Goal: Find specific page/section: Find specific page/section

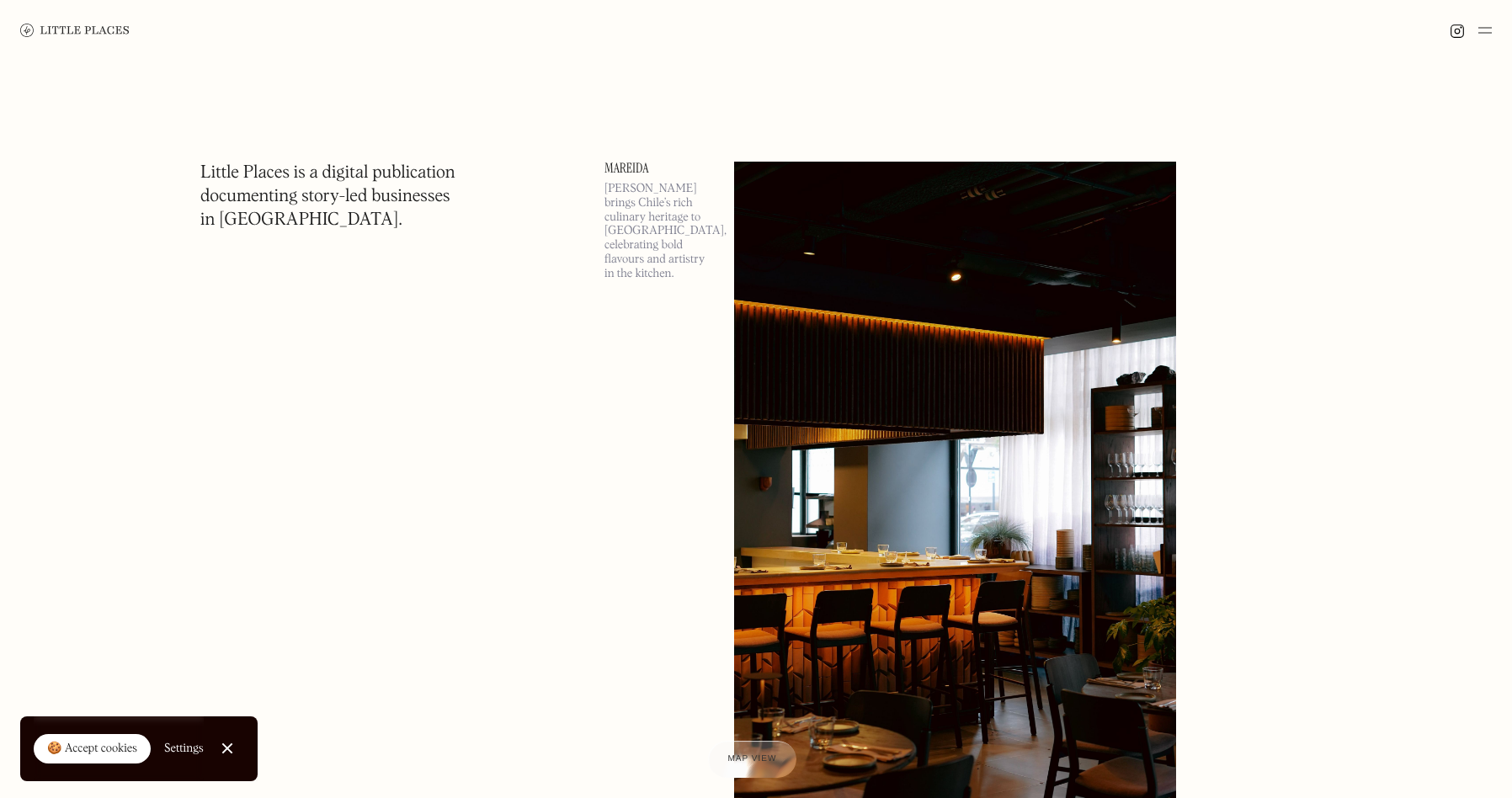
click at [58, 34] on img at bounding box center [74, 30] width 109 height 14
click at [935, 325] on img at bounding box center [955, 481] width 442 height 638
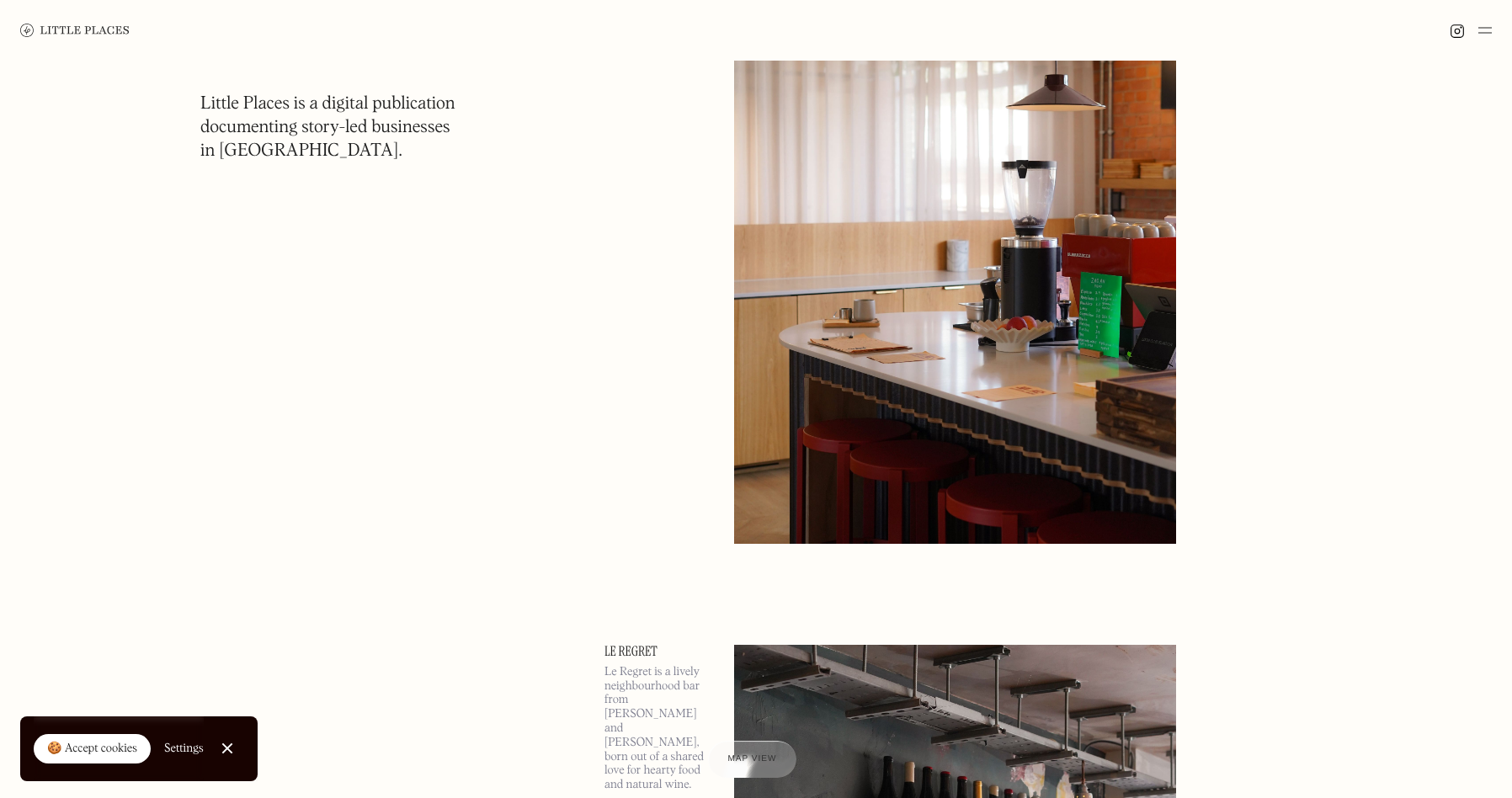
scroll to position [1500, 0]
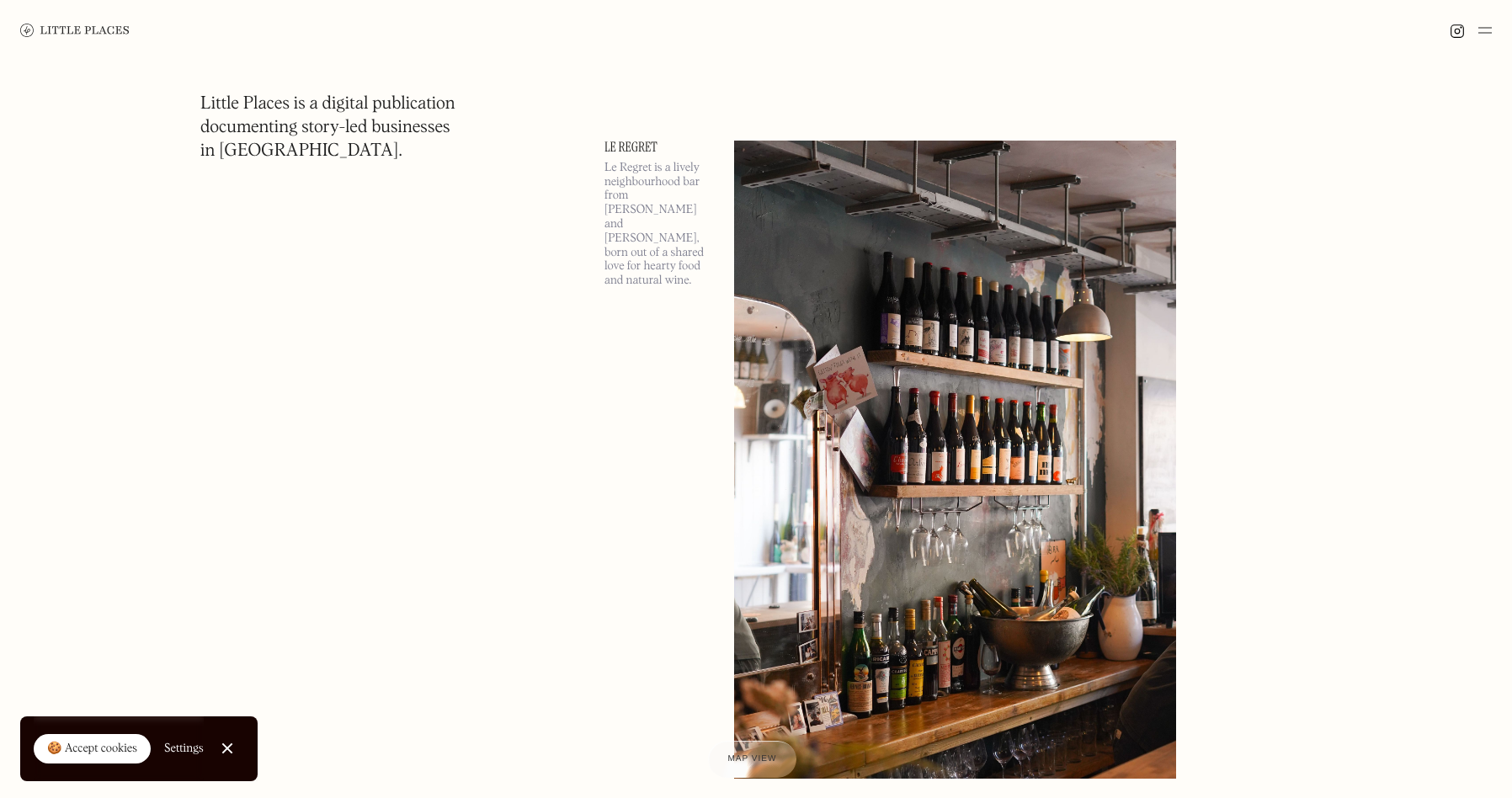
click at [1478, 37] on img at bounding box center [1485, 30] width 14 height 20
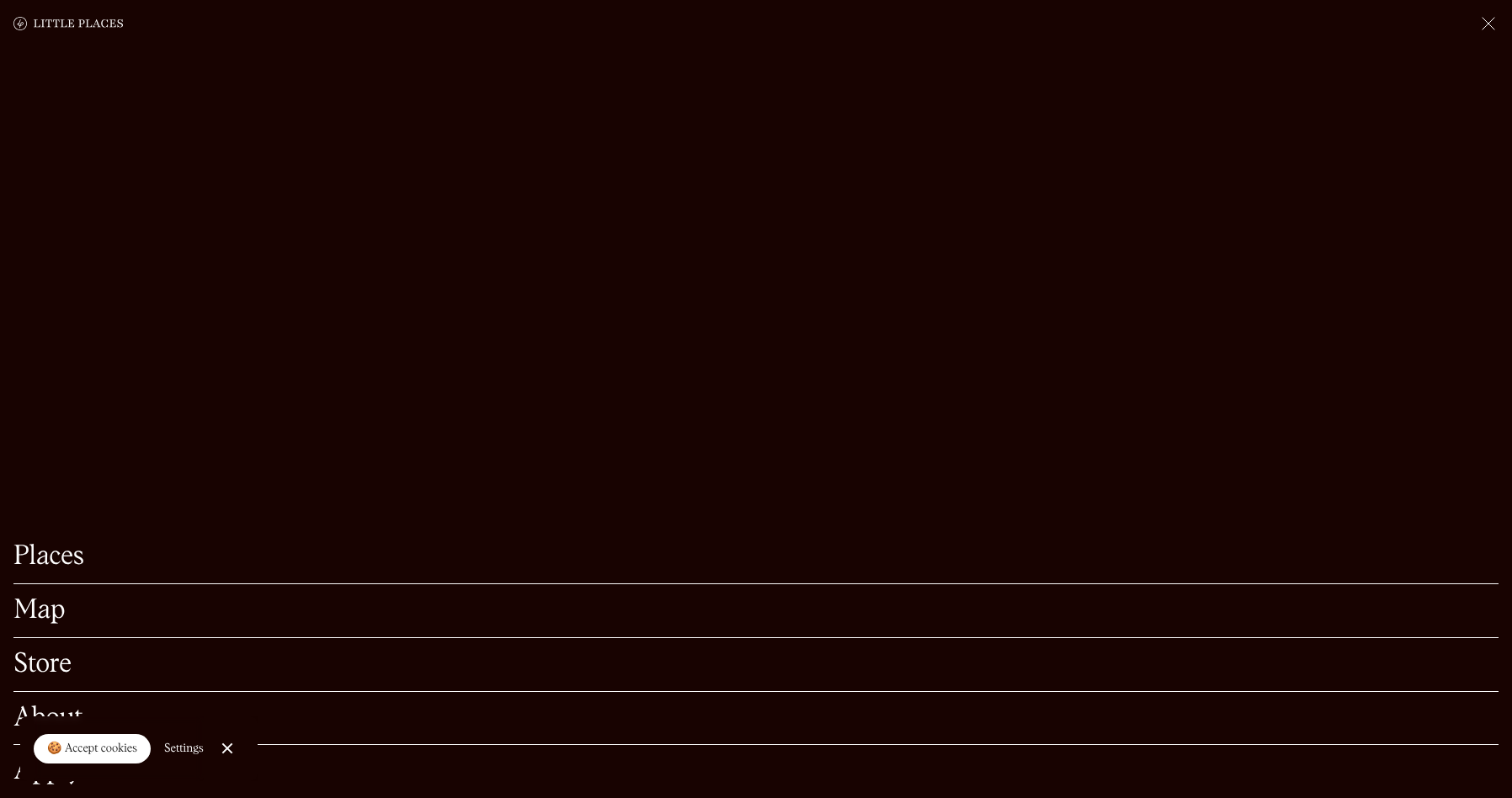
click at [49, 597] on link "Map" at bounding box center [756, 610] width 1485 height 26
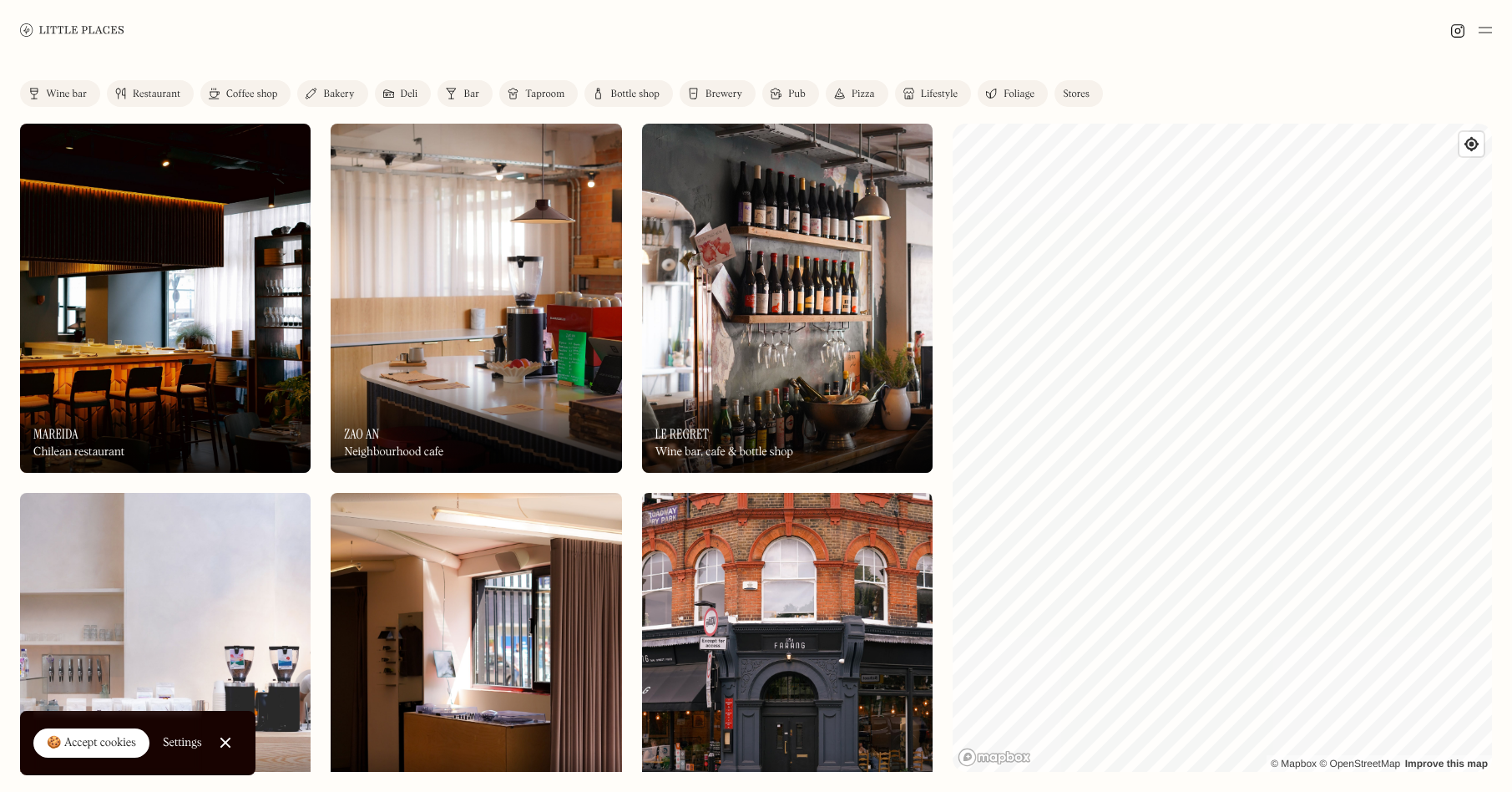
click at [166, 92] on div "Restaurant" at bounding box center [156, 94] width 48 height 10
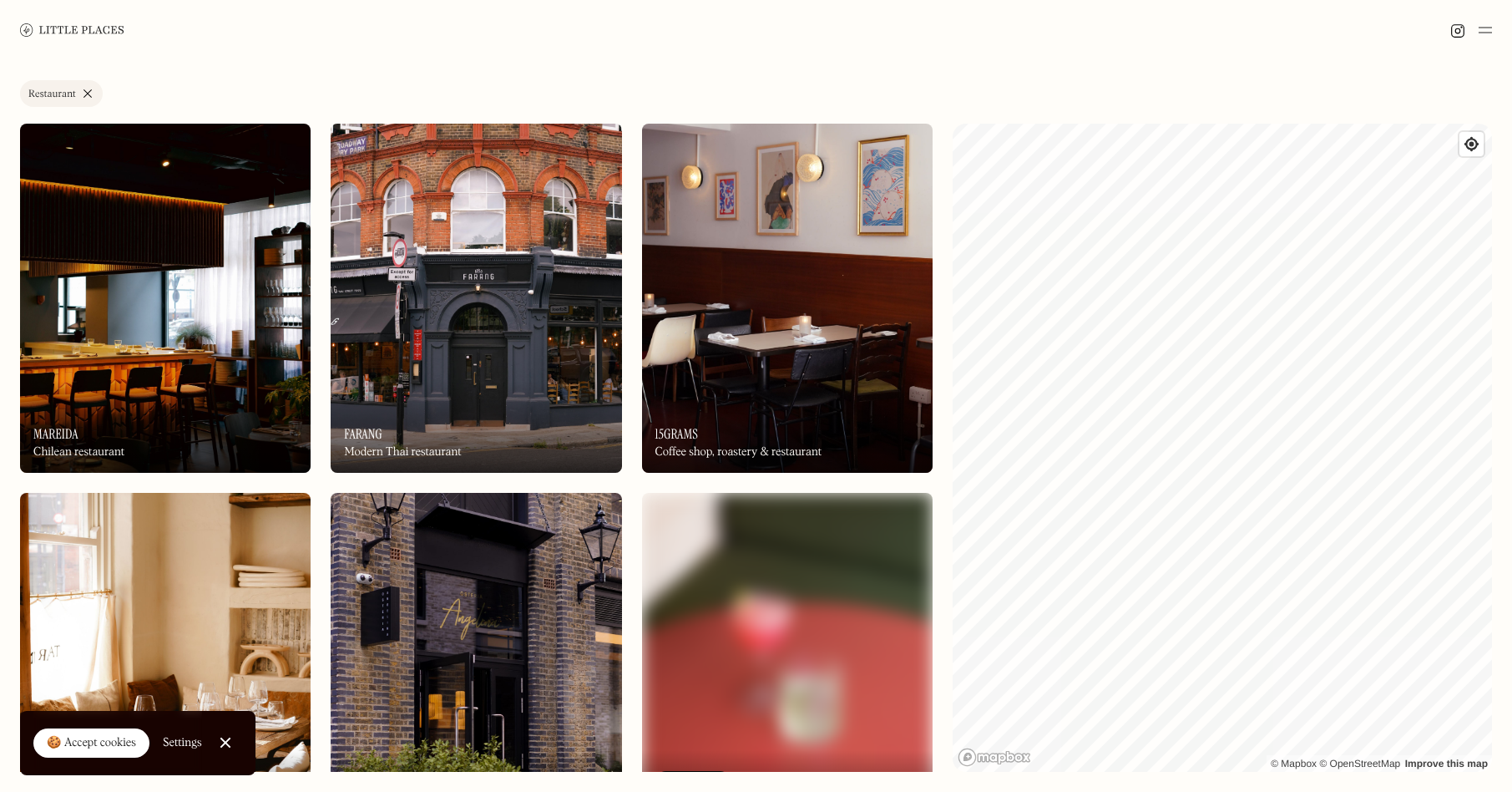
drag, startPoint x: 273, startPoint y: 31, endPoint x: 281, endPoint y: 37, distance: 10.0
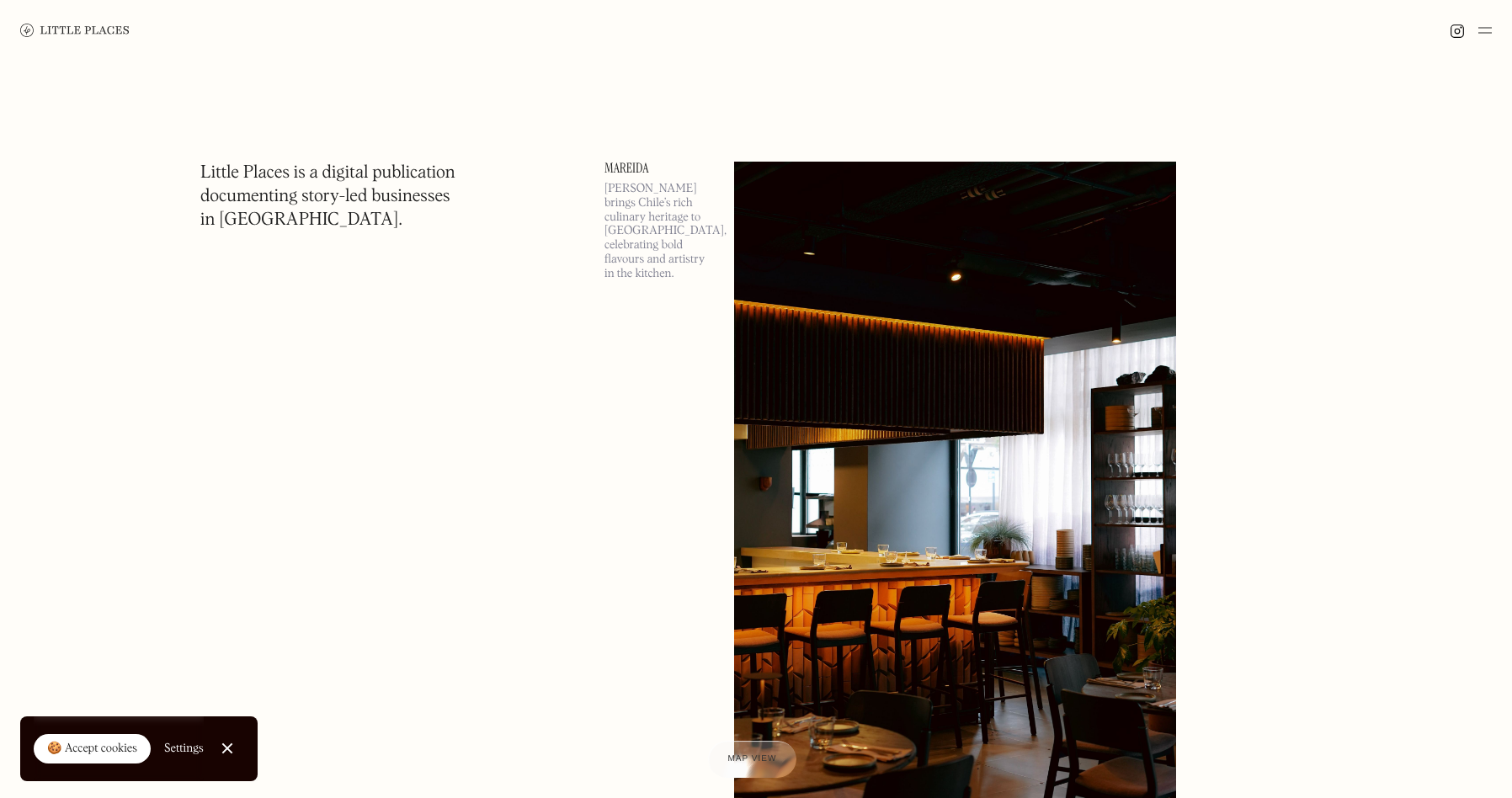
scroll to position [1500, 0]
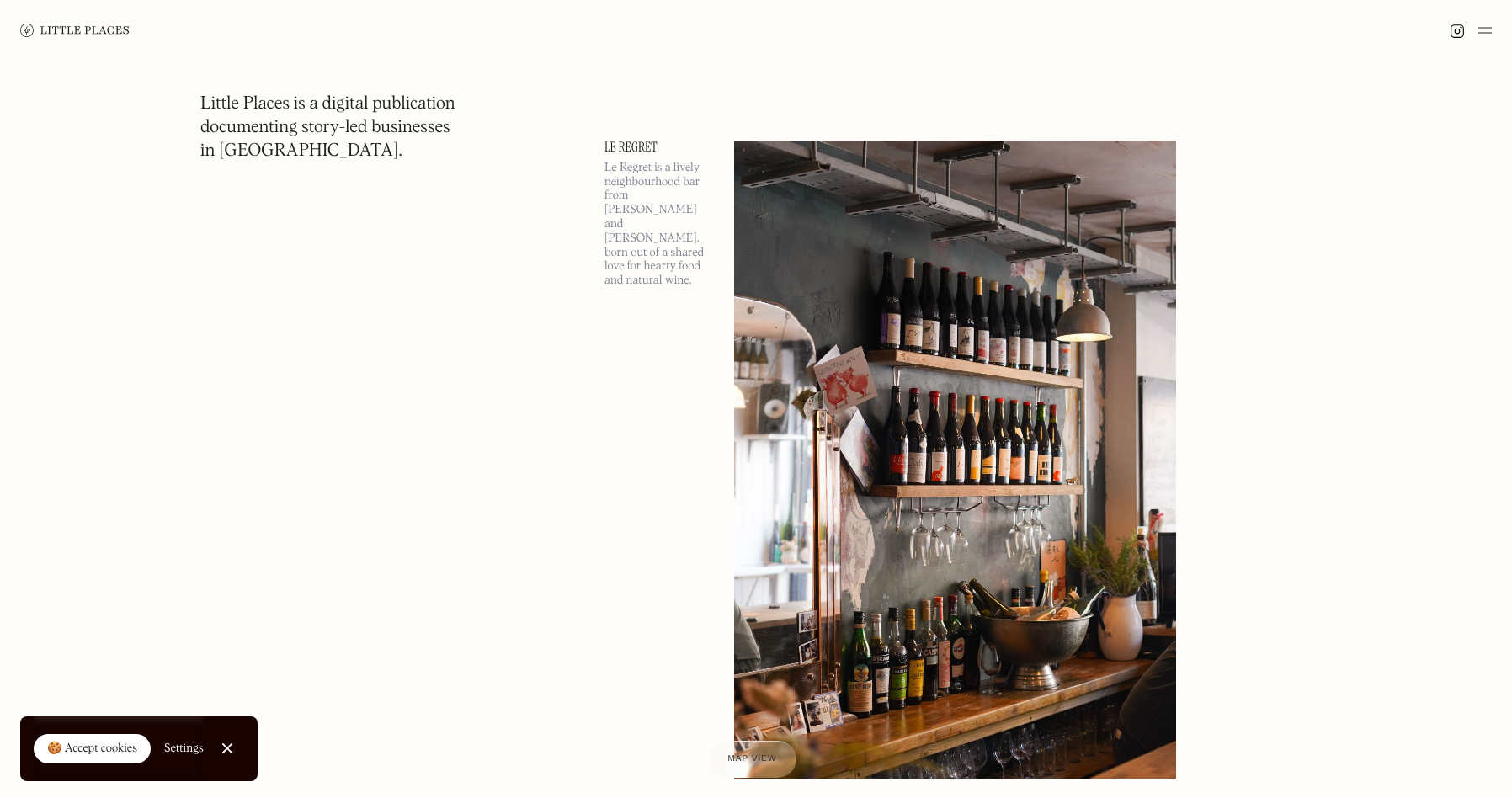
click at [70, 35] on img at bounding box center [74, 30] width 109 height 14
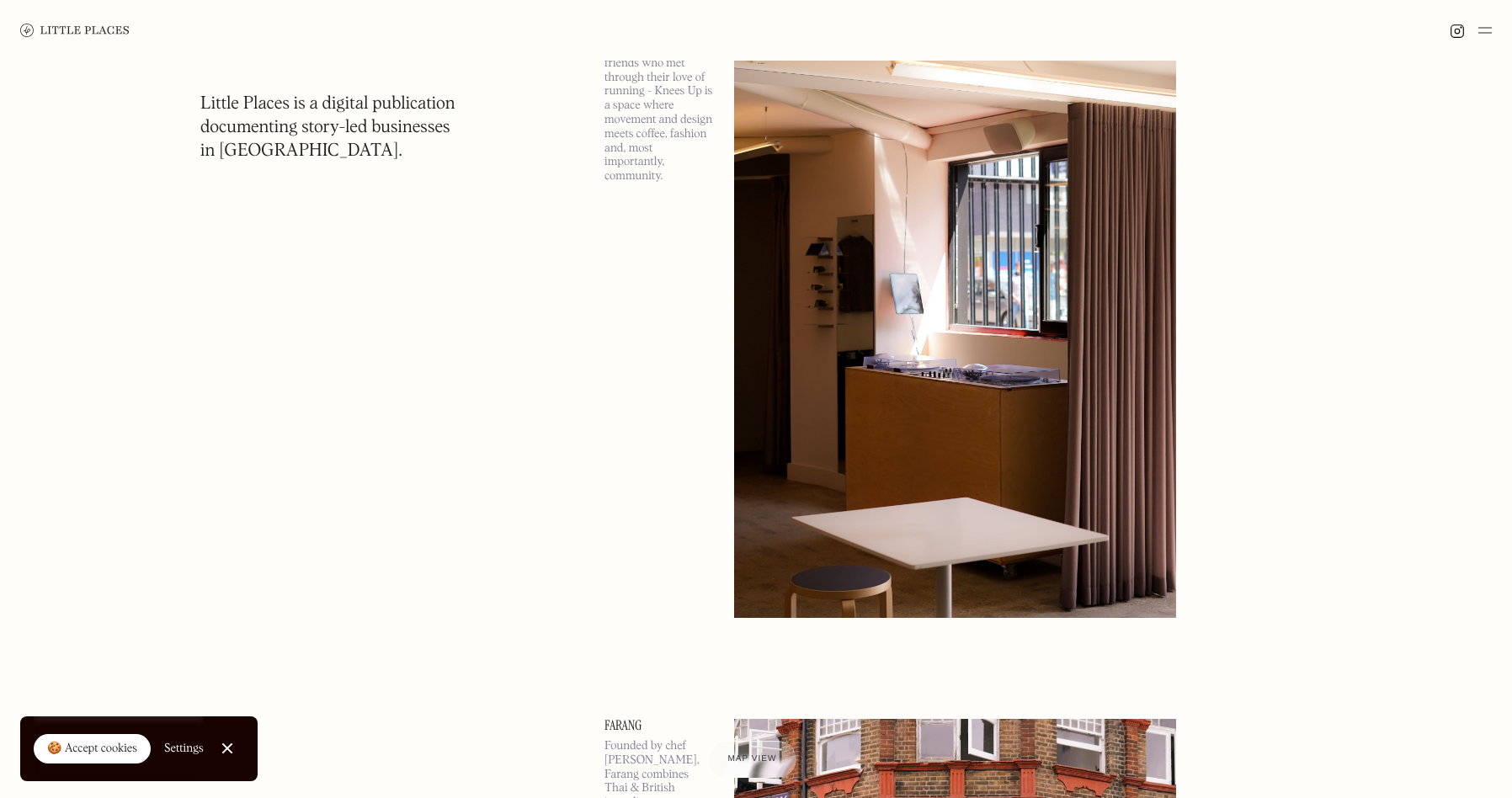
scroll to position [1395, 0]
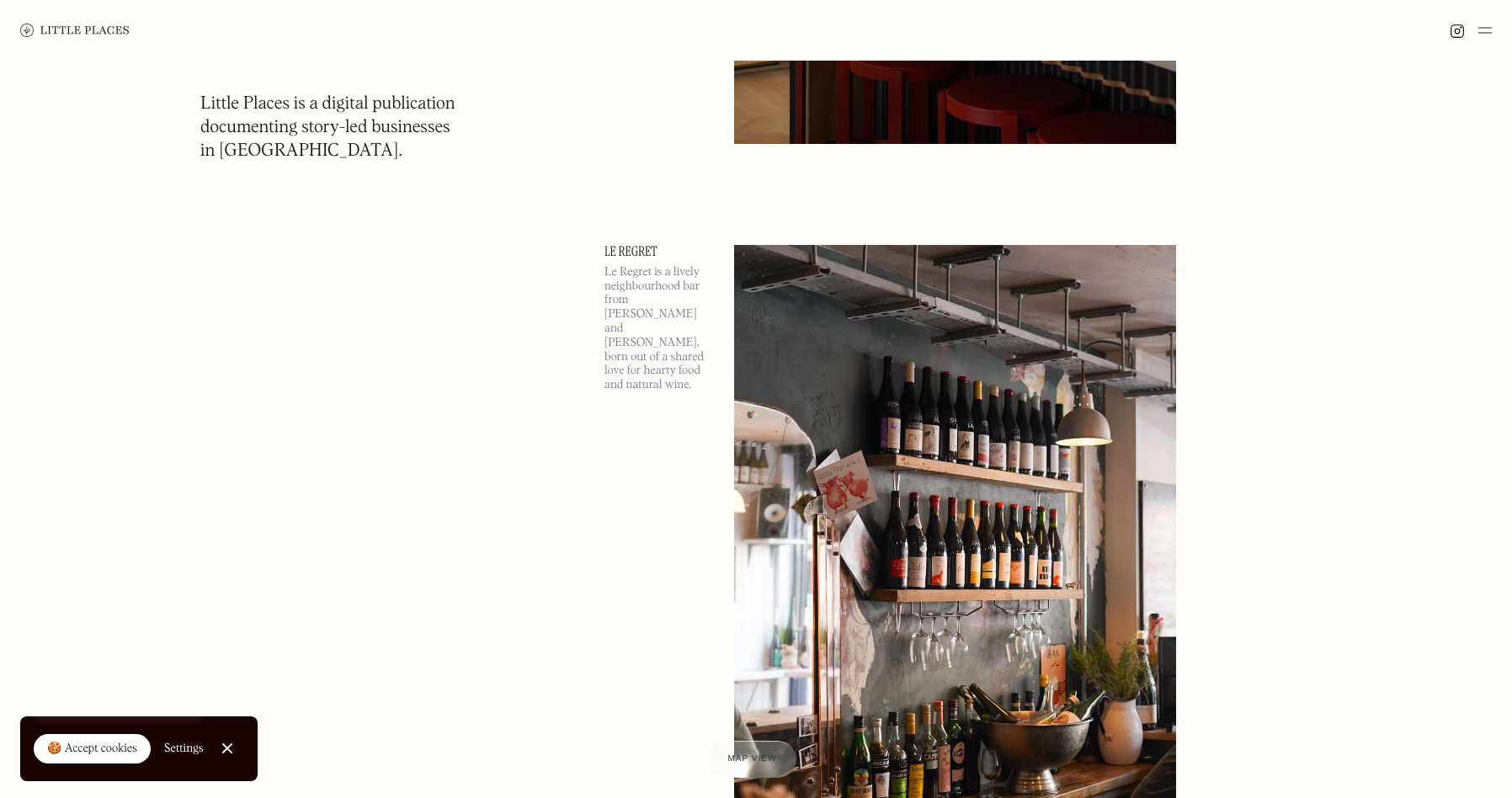
click at [1483, 29] on img at bounding box center [1485, 30] width 14 height 20
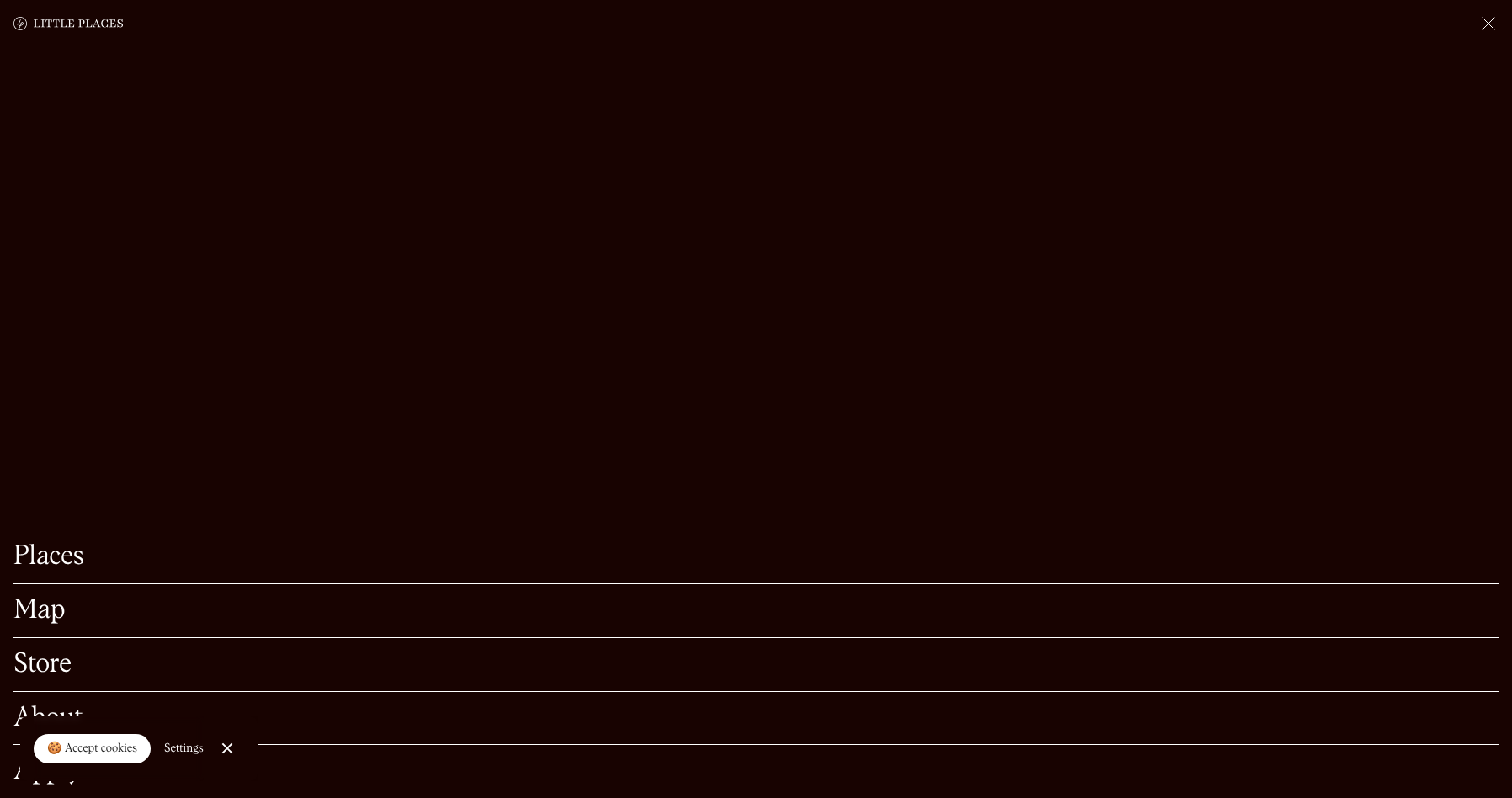
click at [39, 598] on link "Map" at bounding box center [756, 610] width 1485 height 26
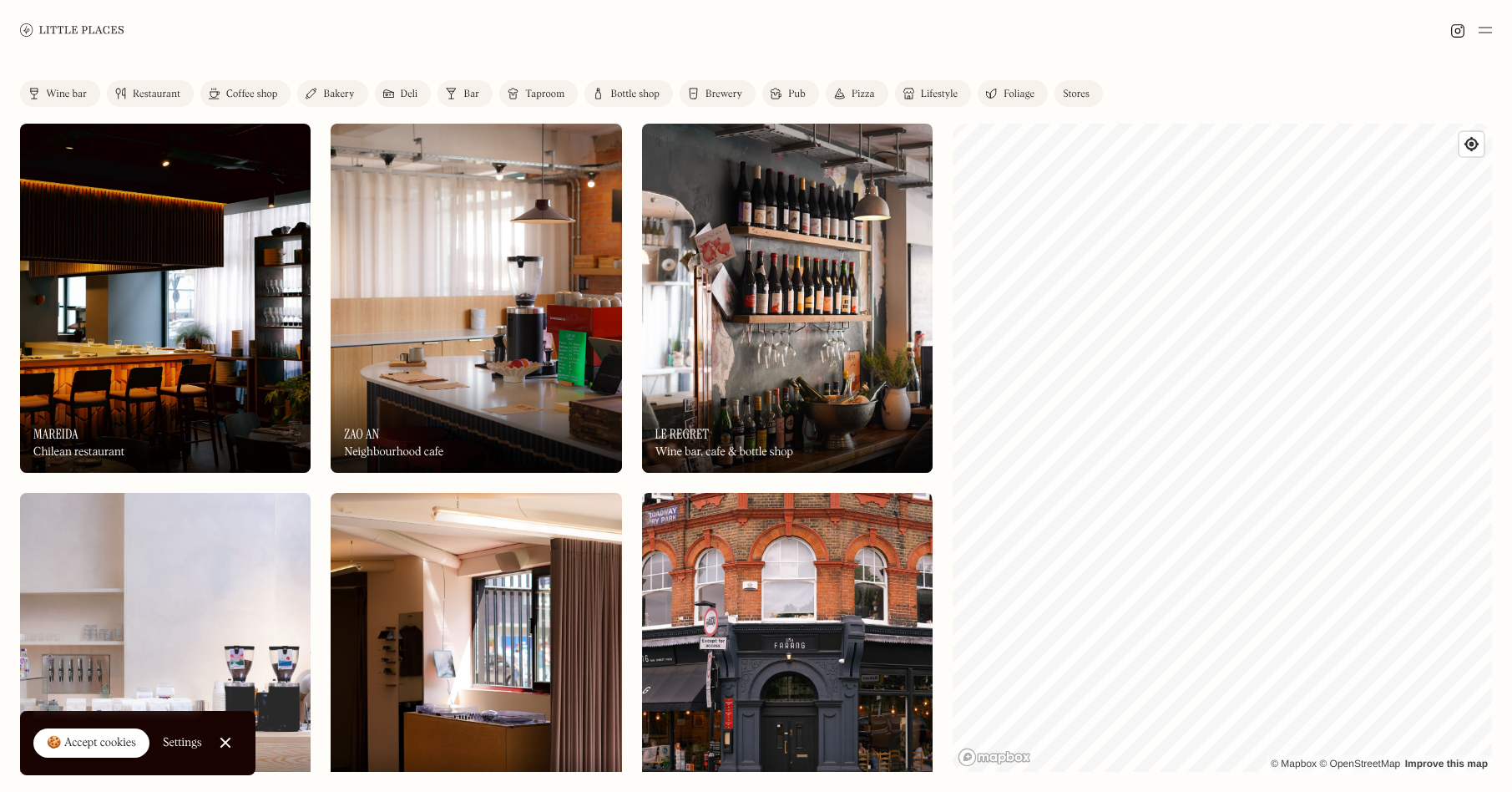
click at [84, 86] on link "Wine bar" at bounding box center [60, 93] width 80 height 27
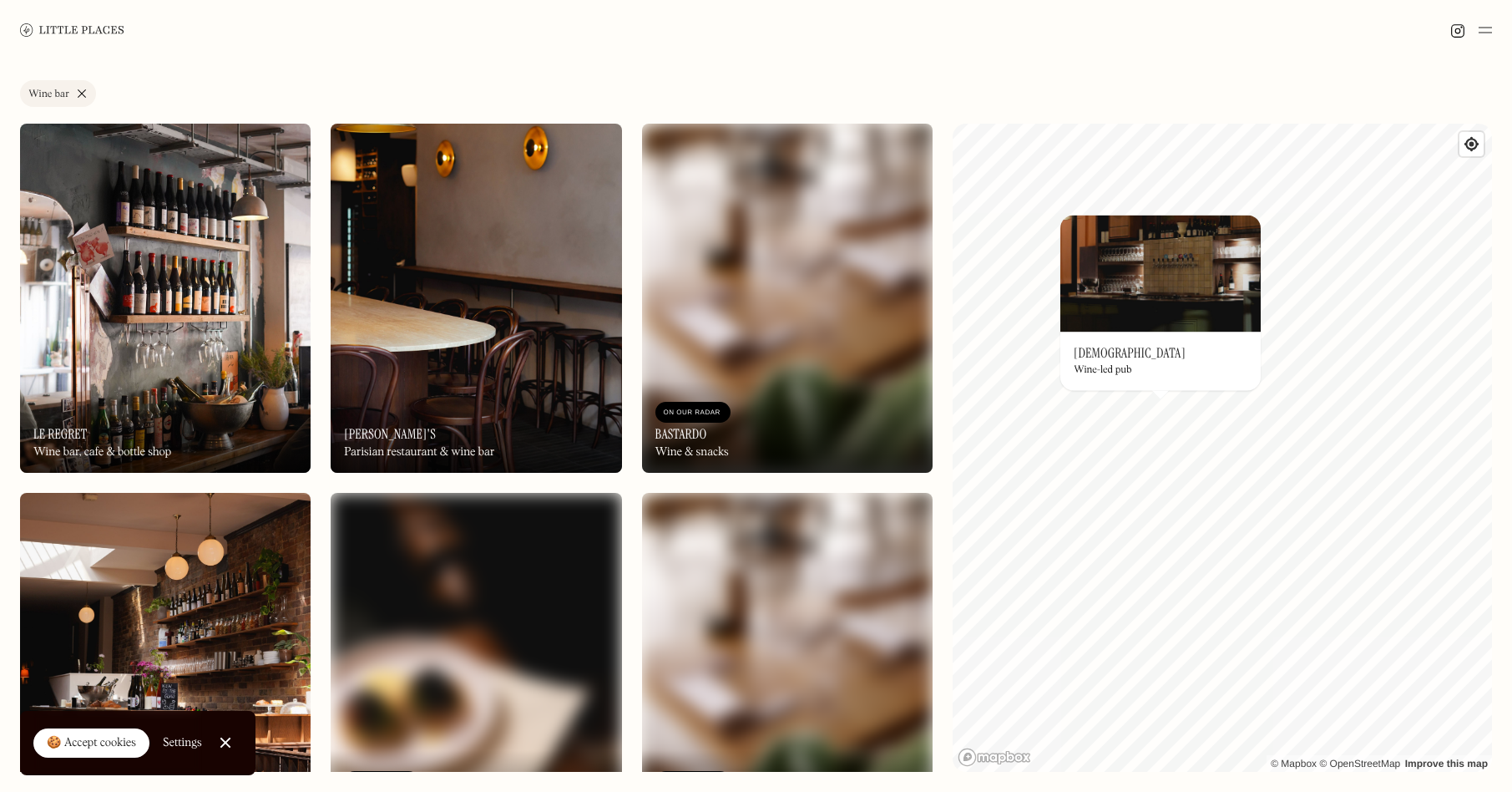
click at [81, 129] on img at bounding box center [165, 298] width 290 height 349
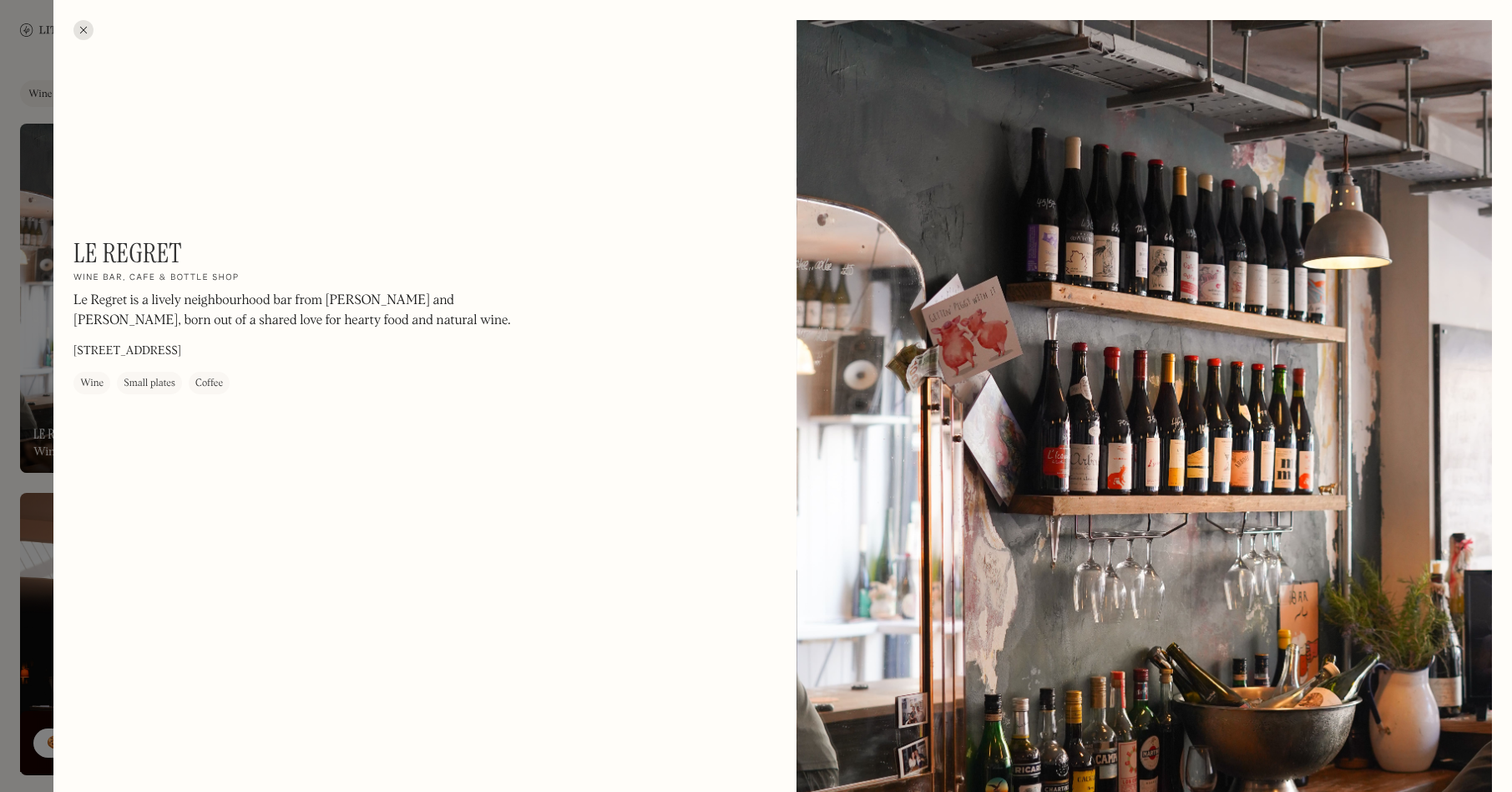
click at [42, 92] on div at bounding box center [756, 396] width 1512 height 792
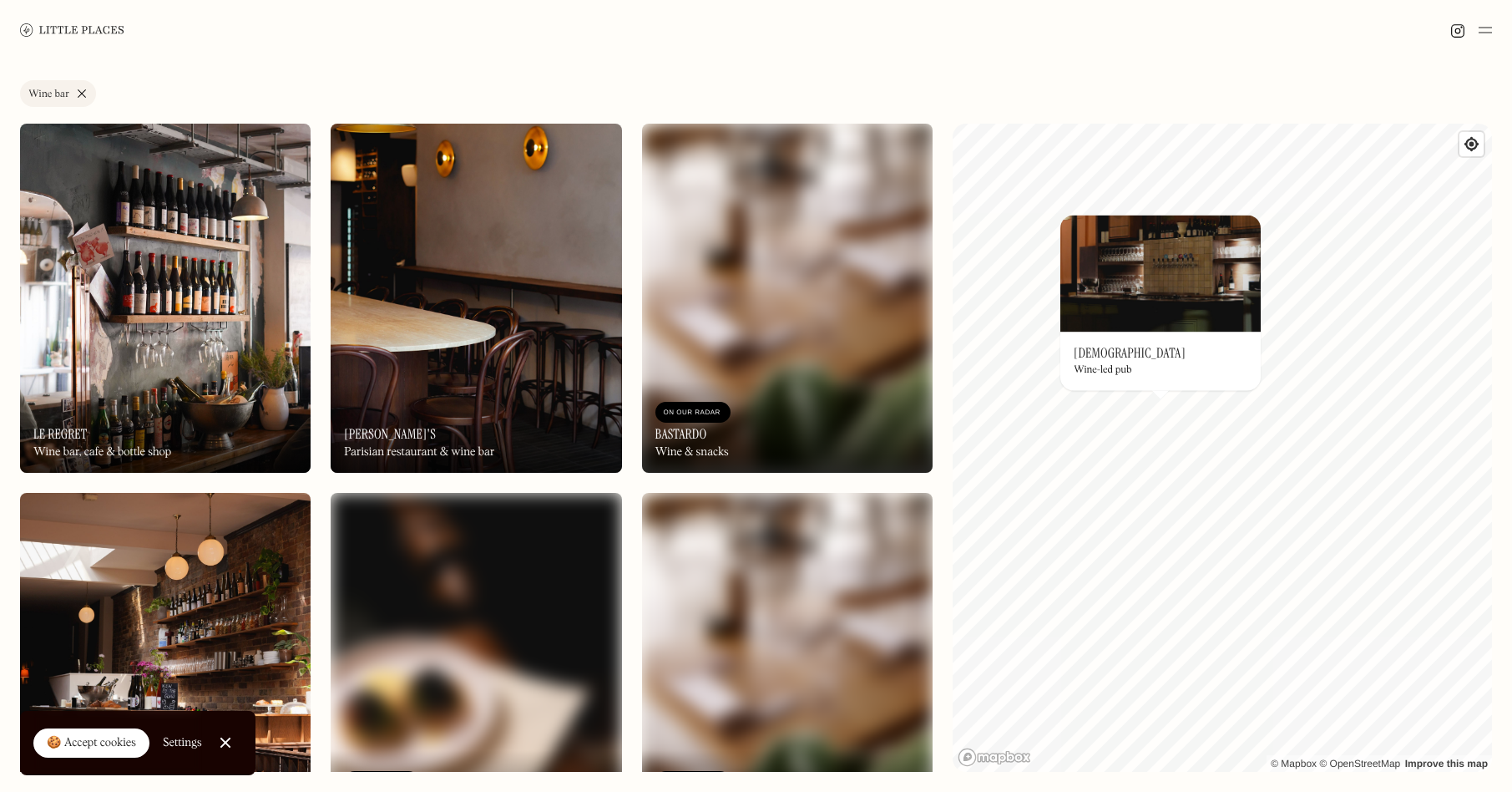
drag, startPoint x: 56, startPoint y: 107, endPoint x: 67, endPoint y: 119, distance: 16.3
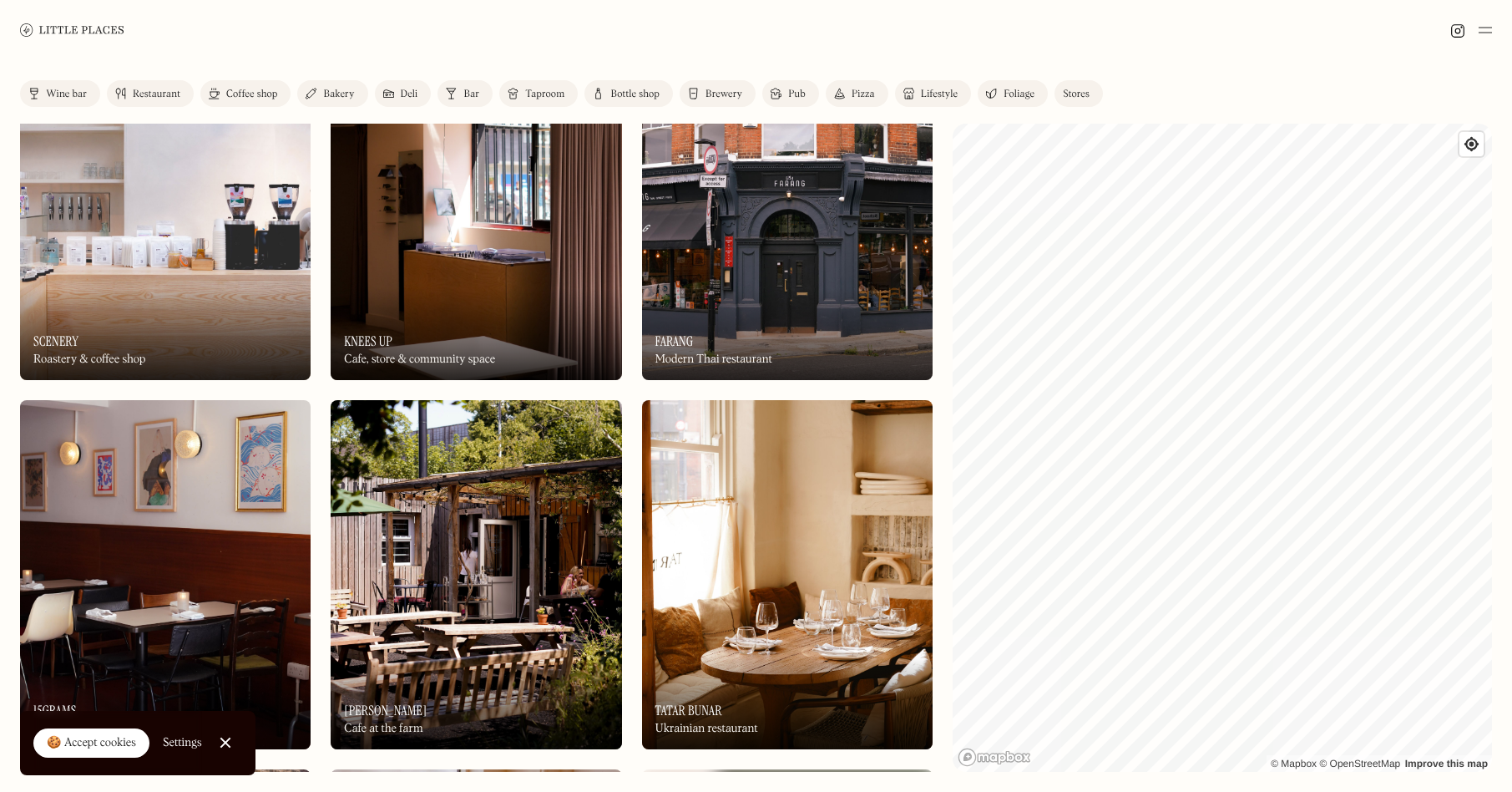
scroll to position [1067, 0]
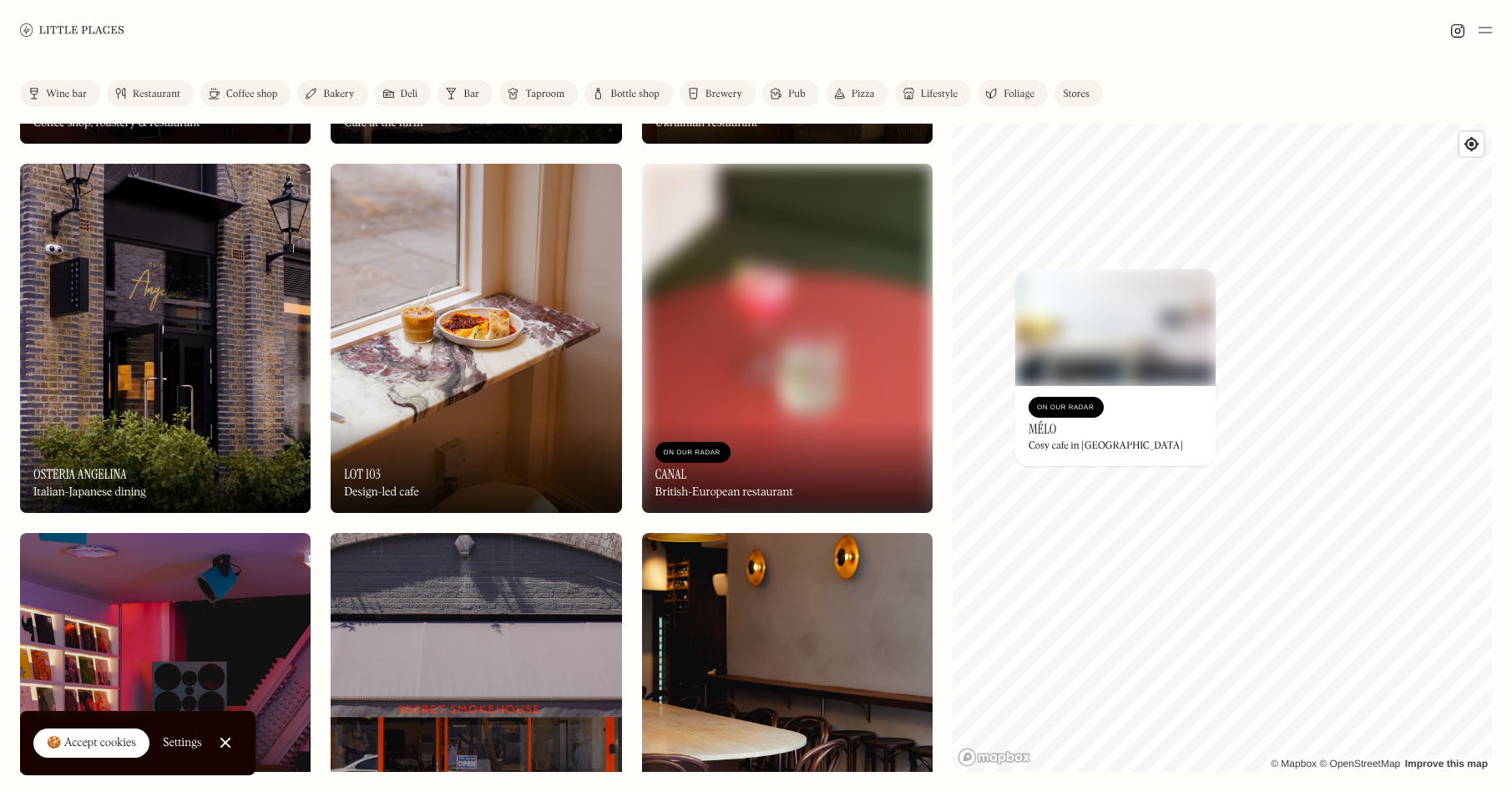
click at [1087, 48] on div at bounding box center [756, 30] width 1512 height 60
click at [1030, 67] on div "Label Wine bar Restaurant Coffee shop Bakery Deli Bar Taproom Bottle shop Brewe…" at bounding box center [756, 426] width 1512 height 732
